Goal: Find specific page/section: Find specific page/section

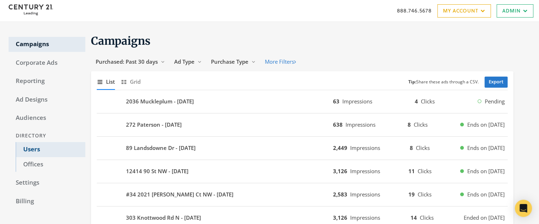
click at [37, 151] on link "Users" at bounding box center [51, 149] width 70 height 15
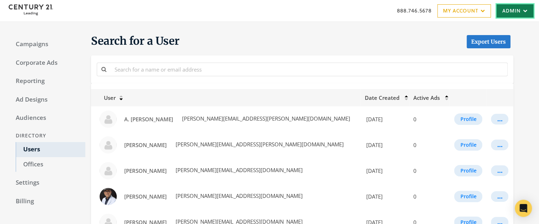
click at [521, 10] on icon at bounding box center [524, 11] width 7 height 4
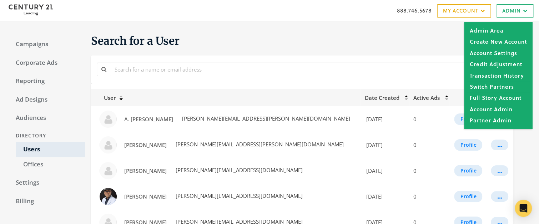
click at [339, 36] on h1 "Search for a User Export Users" at bounding box center [302, 41] width 423 height 14
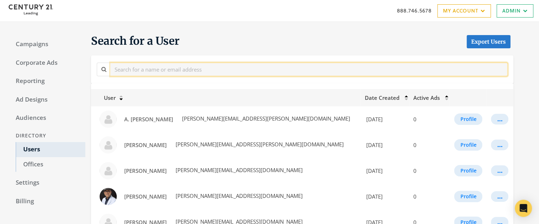
click at [189, 67] on input "text" at bounding box center [309, 69] width 398 height 13
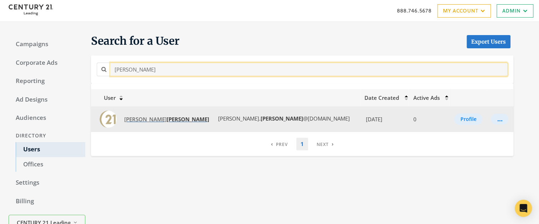
type input "[PERSON_NAME]"
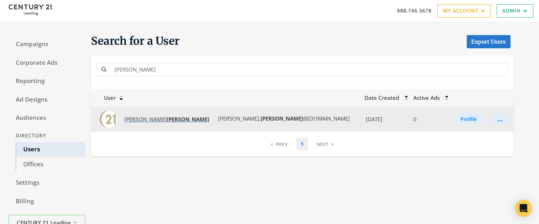
click at [167, 119] on strong "[PERSON_NAME]" at bounding box center [188, 118] width 43 height 7
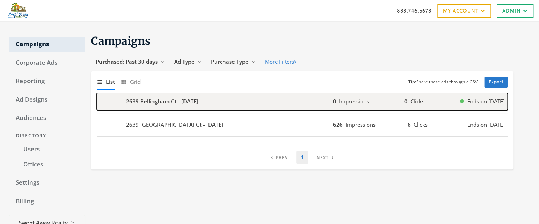
click at [150, 102] on b "2639 Bellingham Ct - 2025-10-03" at bounding box center [162, 101] width 72 height 8
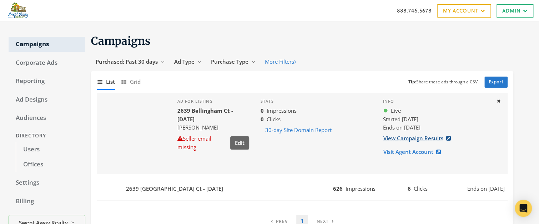
click at [422, 139] on link "View Campaign Results" at bounding box center [419, 137] width 73 height 13
